Goal: Information Seeking & Learning: Find specific fact

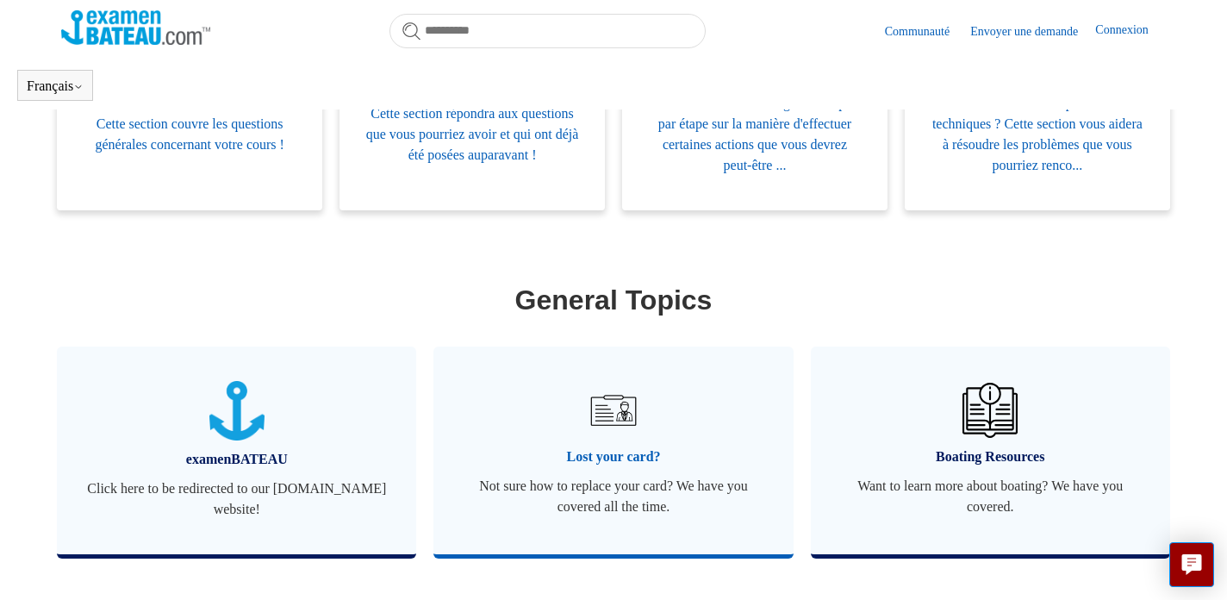
scroll to position [409, 0]
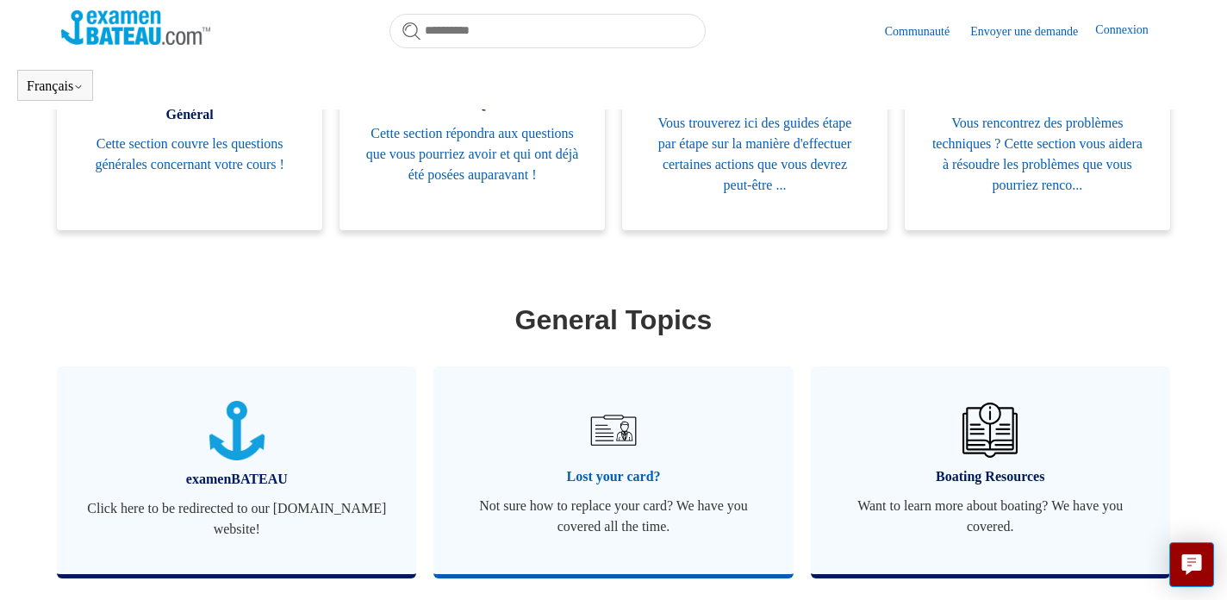
click at [593, 477] on span "Lost your card?" at bounding box center [613, 476] width 308 height 21
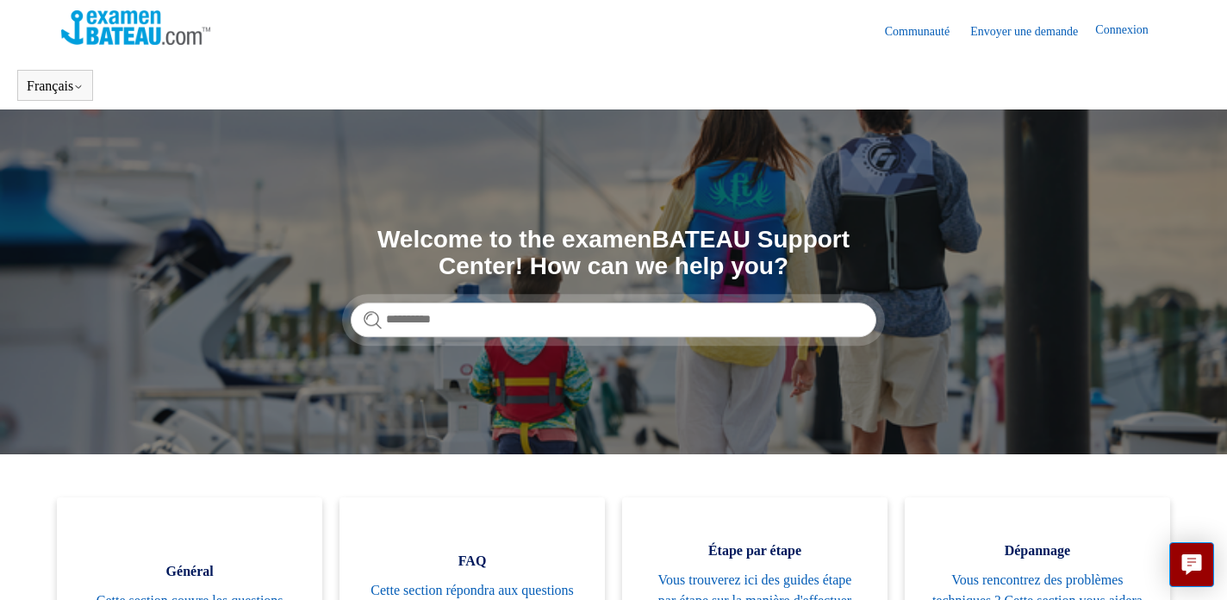
click at [1110, 29] on link "Connexion" at bounding box center [1131, 31] width 70 height 21
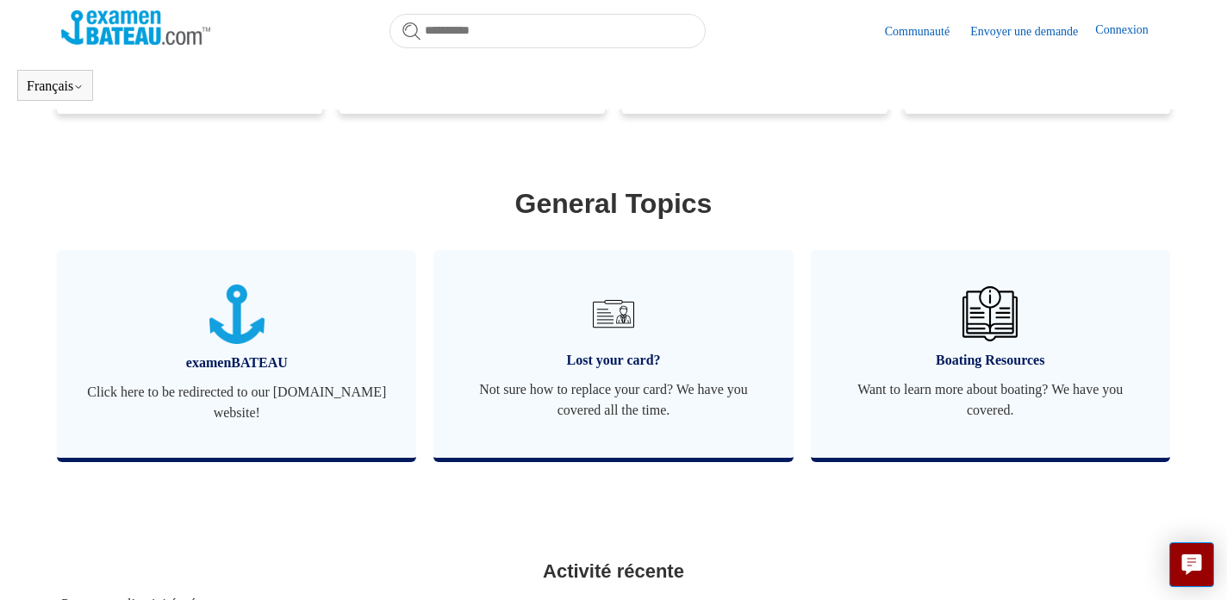
scroll to position [528, 0]
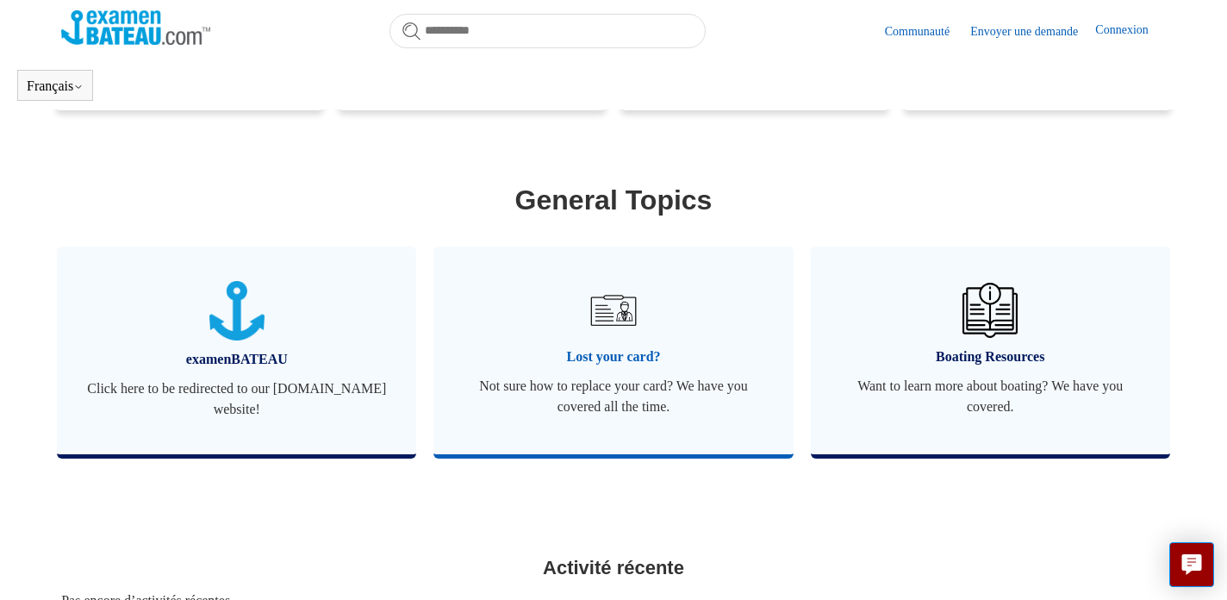
click at [586, 359] on span "Lost your card?" at bounding box center [613, 357] width 308 height 21
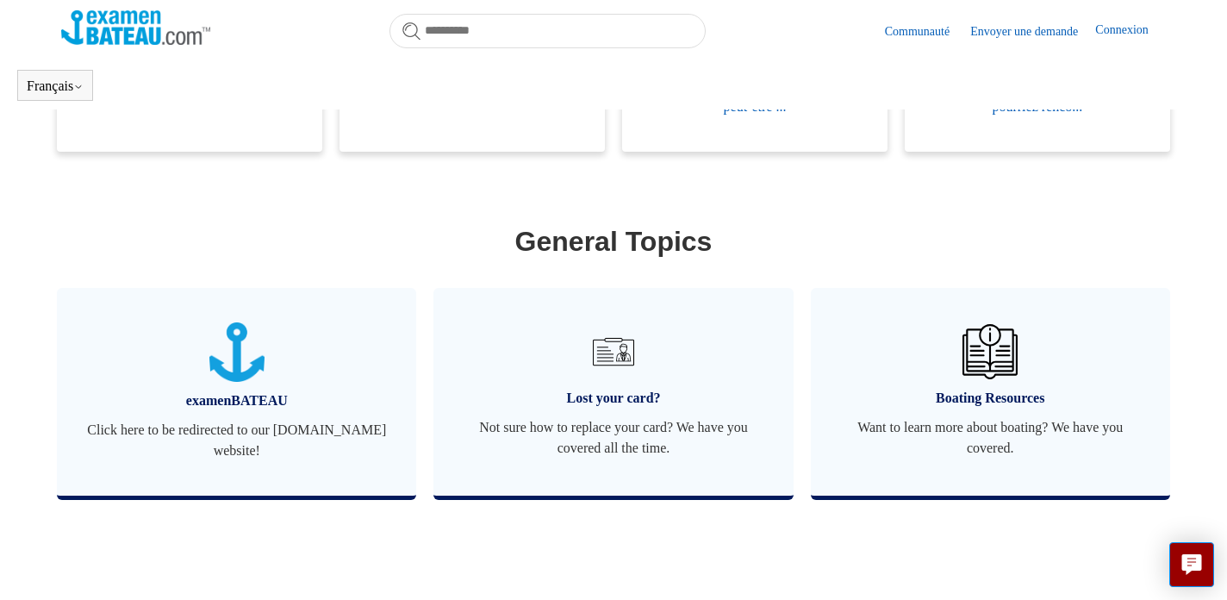
scroll to position [489, 0]
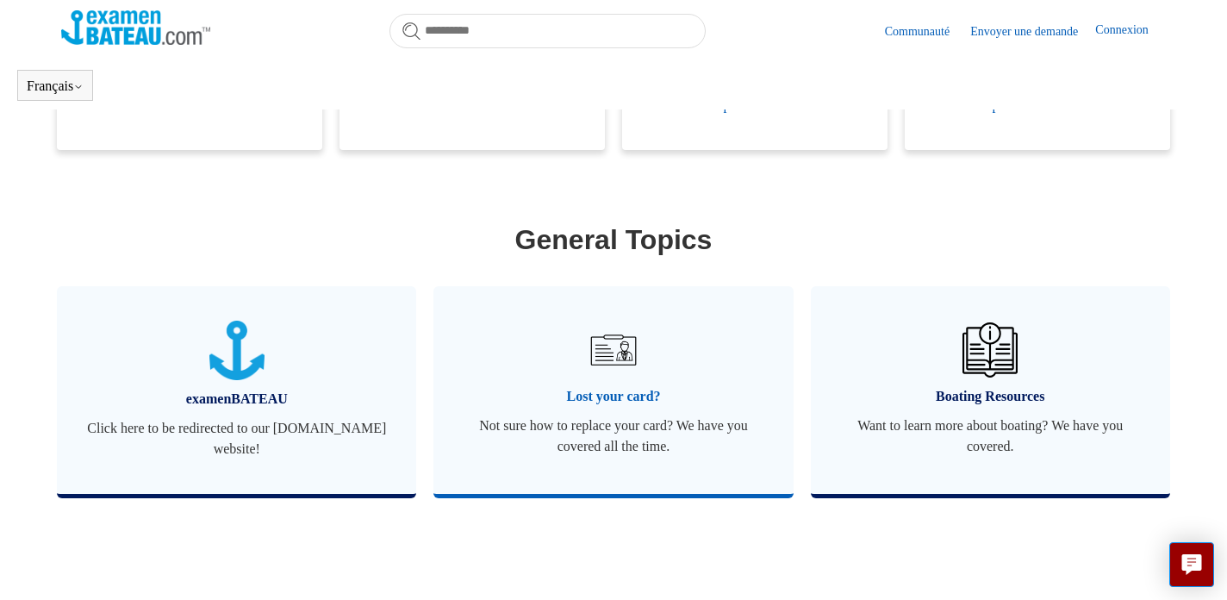
click at [589, 402] on span "Lost your card?" at bounding box center [613, 396] width 308 height 21
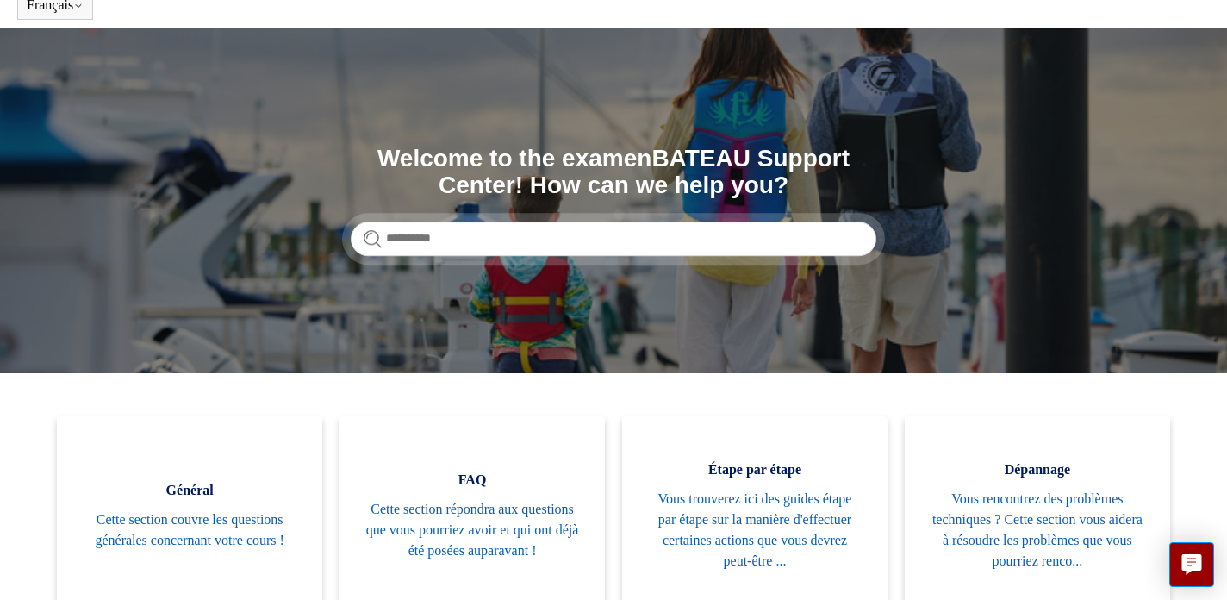
scroll to position [80, 0]
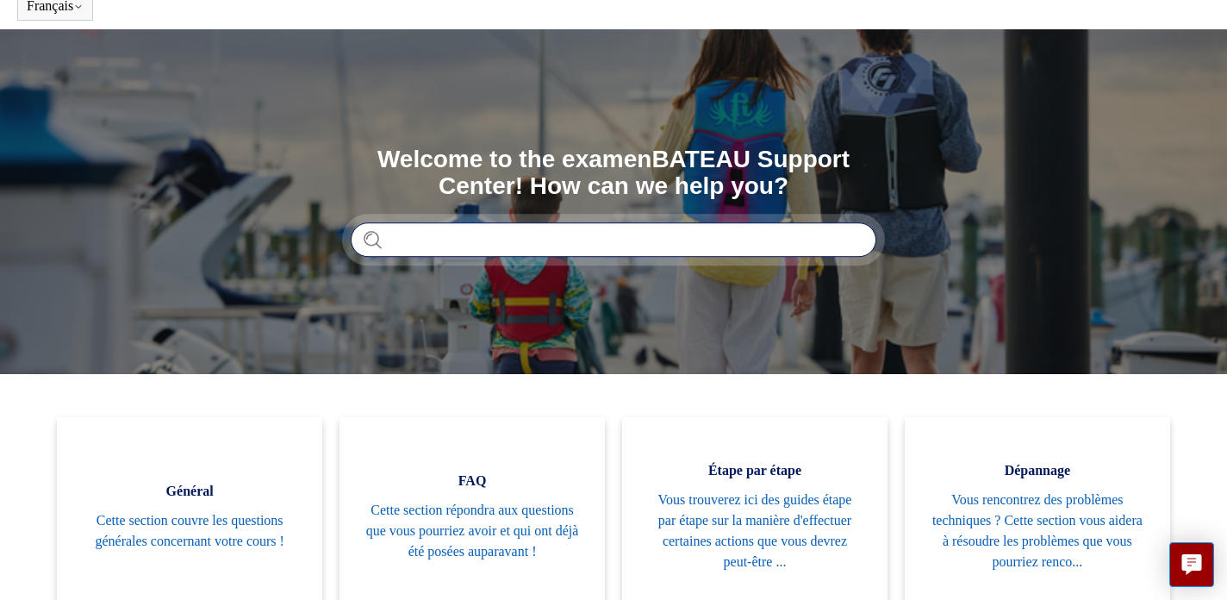
click at [419, 240] on input "Rechercher" at bounding box center [614, 239] width 526 height 34
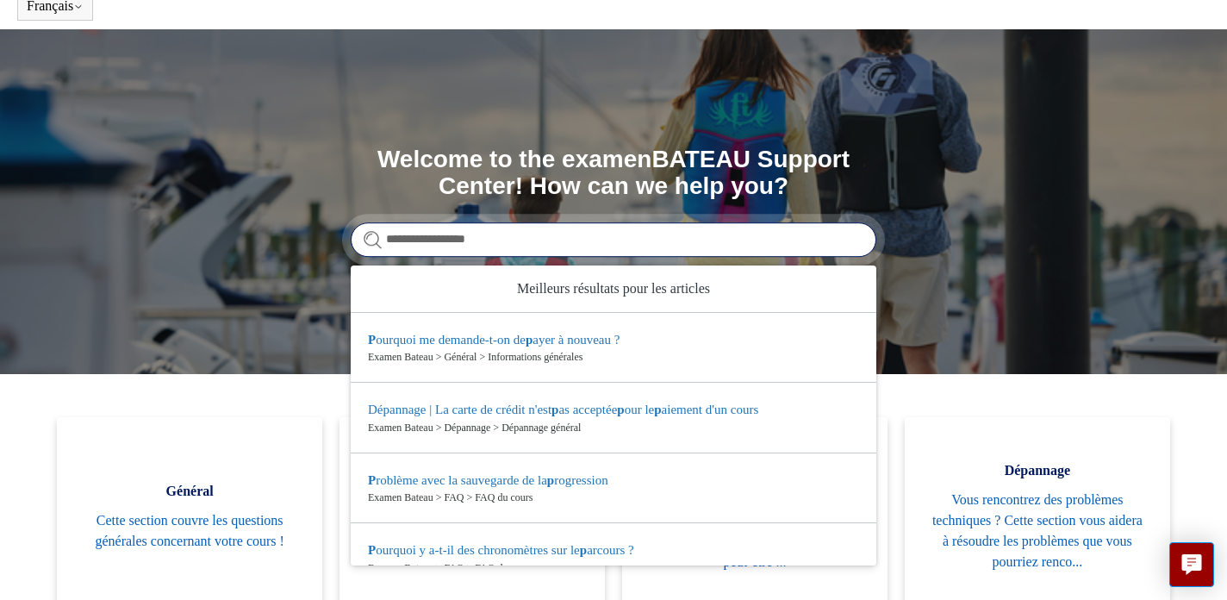
type input "**********"
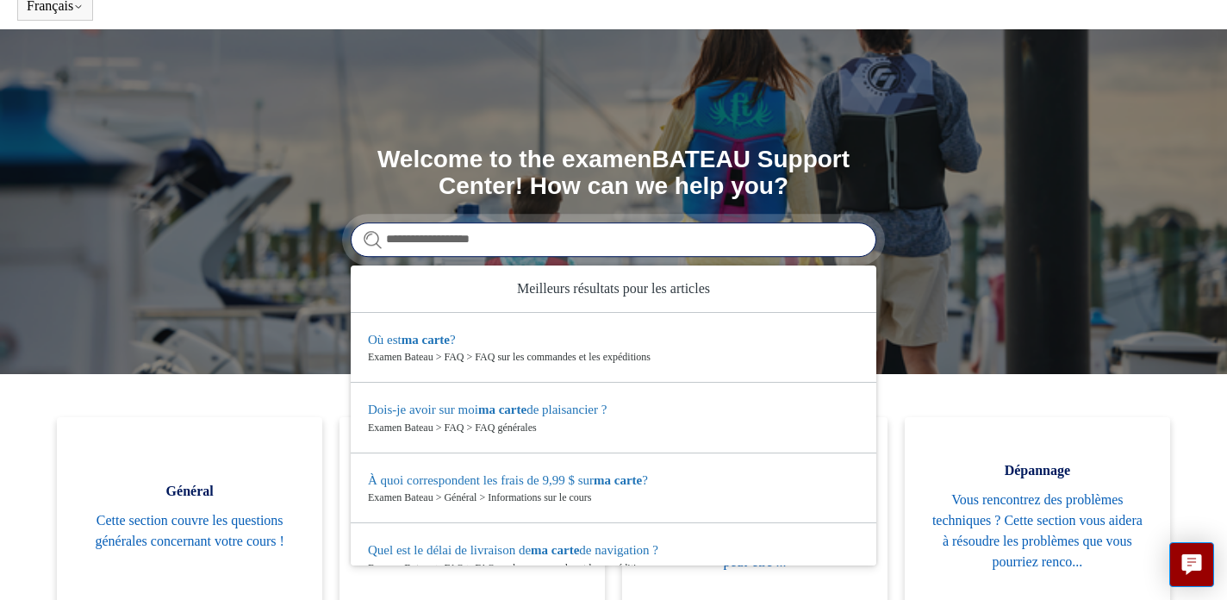
click at [852, 241] on input "**********" at bounding box center [614, 239] width 526 height 34
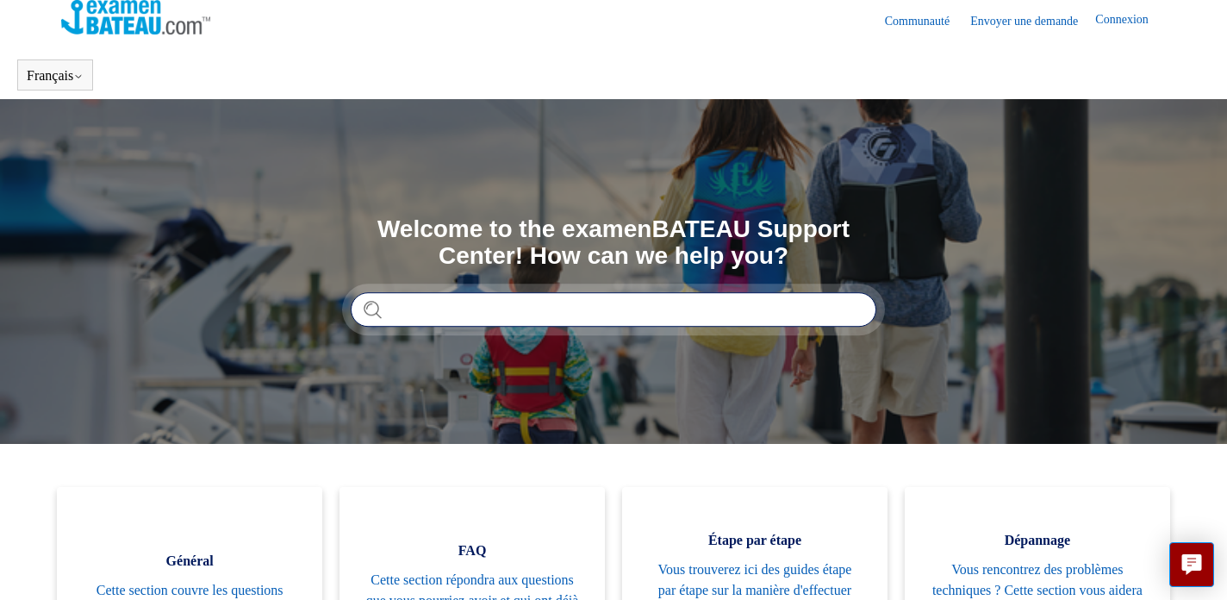
scroll to position [9, 0]
